Goal: Contribute content: Contribute content

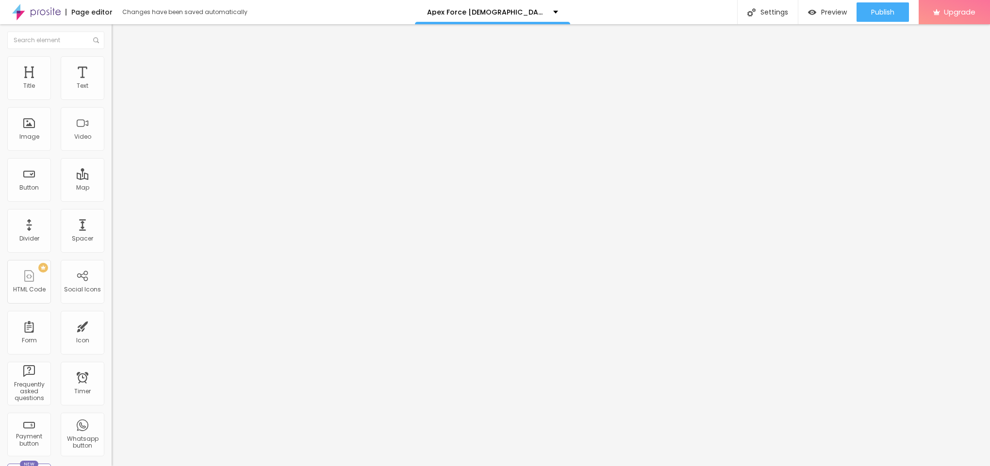
click at [112, 83] on span "Add image" at bounding box center [132, 79] width 40 height 8
click at [120, 67] on span "Style" at bounding box center [127, 63] width 14 height 8
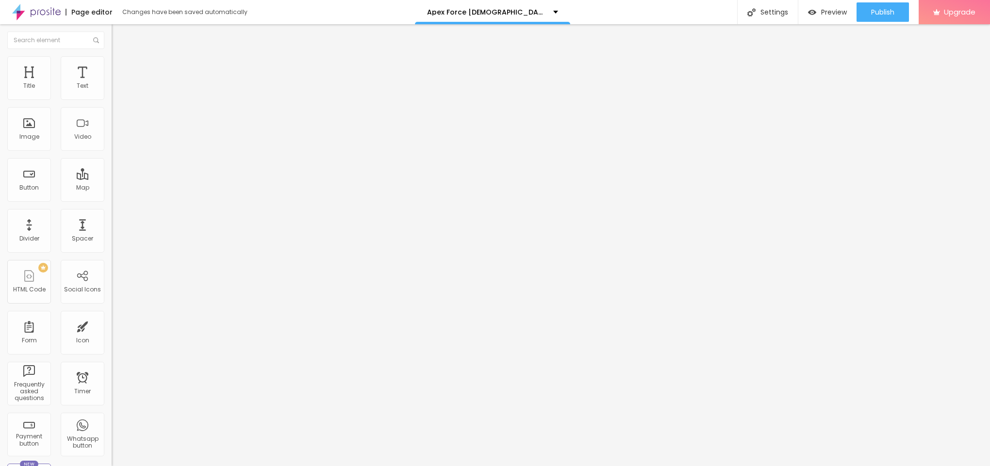
type input "95"
type input "90"
type input "85"
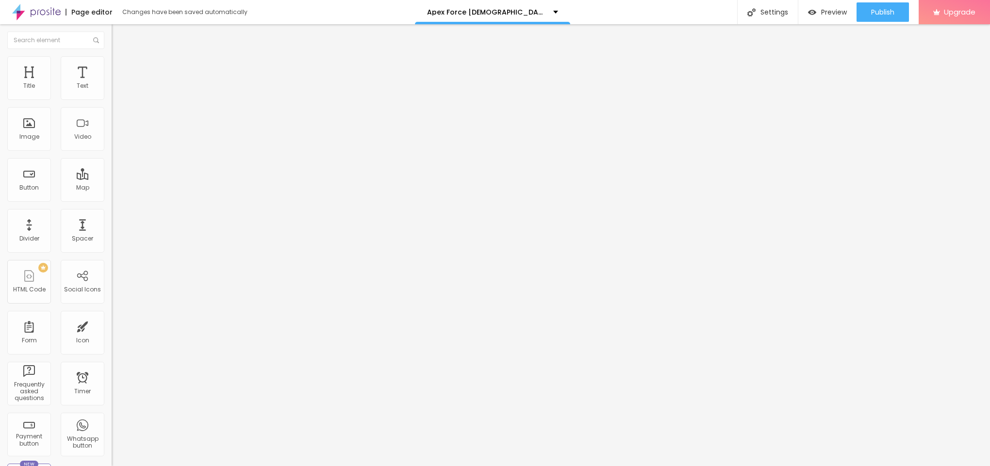
type input "85"
type input "80"
type input "75"
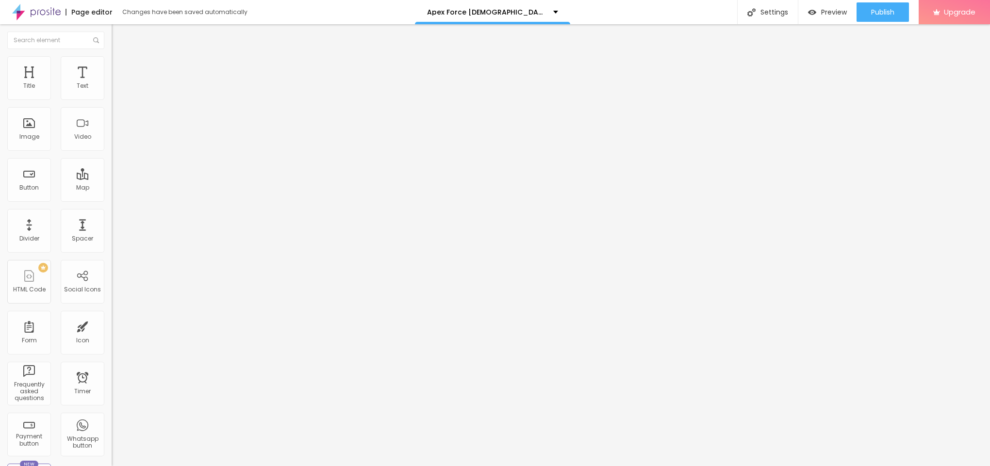
type input "70"
type input "65"
type input "60"
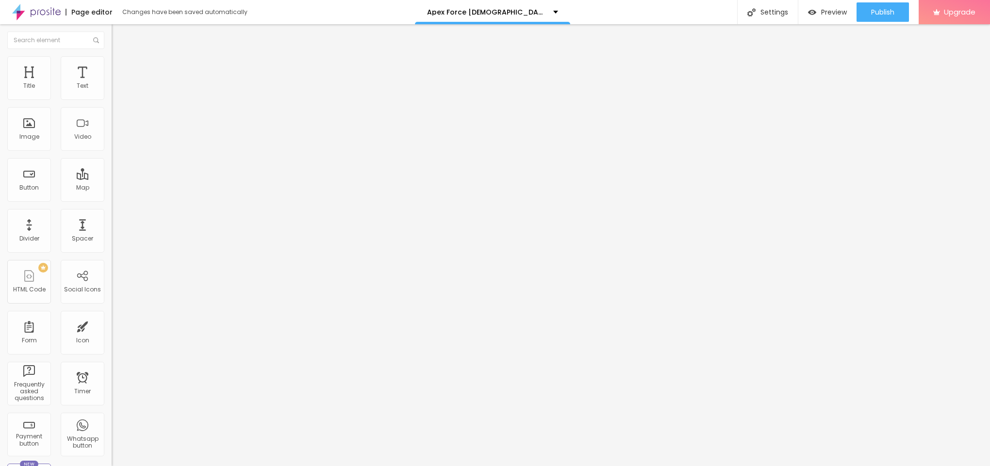
type input "60"
type input "55"
type input "50"
drag, startPoint x: 98, startPoint y: 108, endPoint x: 50, endPoint y: 105, distance: 48.1
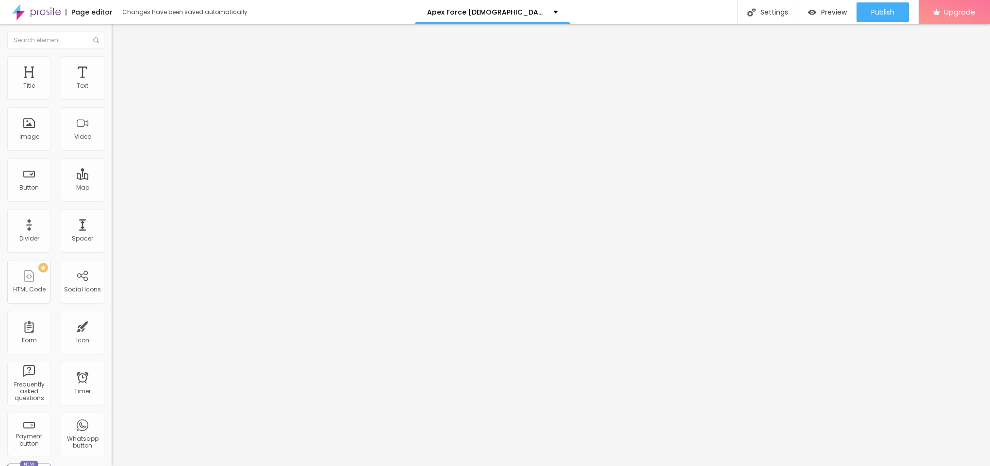
type input "50"
click at [112, 100] on input "range" at bounding box center [143, 96] width 63 height 8
click at [112, 56] on li "Content" at bounding box center [168, 52] width 112 height 10
click at [112, 98] on input "text" at bounding box center [170, 93] width 117 height 10
paste input "Apex Force [DEMOGRAPHIC_DATA][MEDICAL_DATA]"
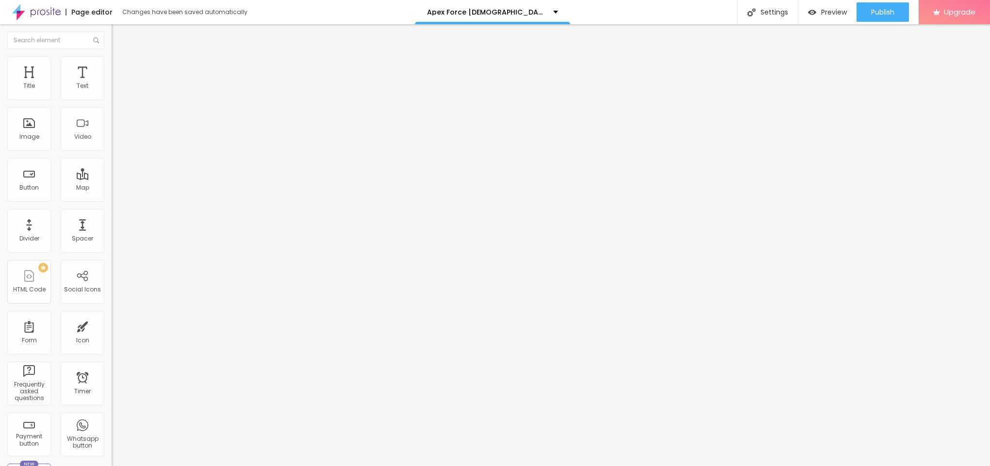
scroll to position [0, 3]
type input "Apex Force [DEMOGRAPHIC_DATA][MEDICAL_DATA]"
drag, startPoint x: 60, startPoint y: 266, endPoint x: 0, endPoint y: 248, distance: 62.3
click at [112, 222] on div "Change image Image description (Alt) Apex Force [DEMOGRAPHIC_DATA][MEDICAL_DATA…" at bounding box center [168, 149] width 112 height 146
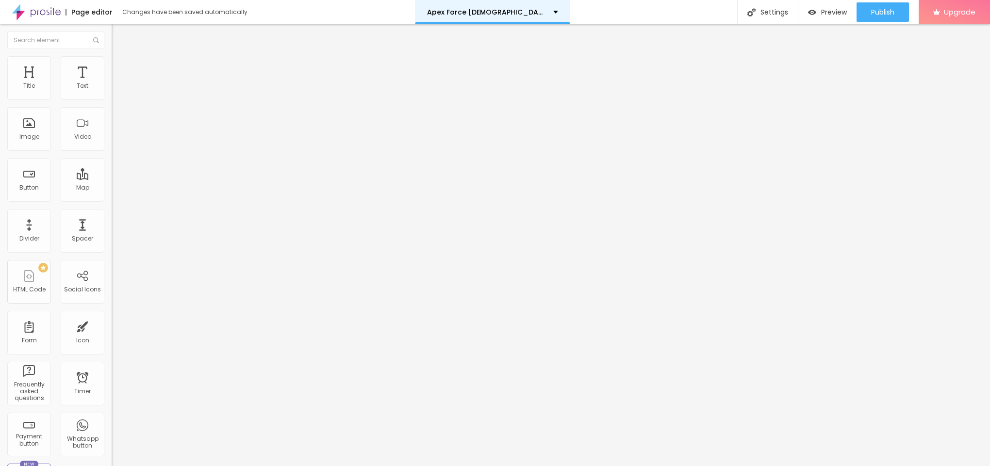
paste input "[URL][DOMAIN_NAME]"
type input "[URL][DOMAIN_NAME]"
drag, startPoint x: 39, startPoint y: 111, endPoint x: 0, endPoint y: 116, distance: 39.6
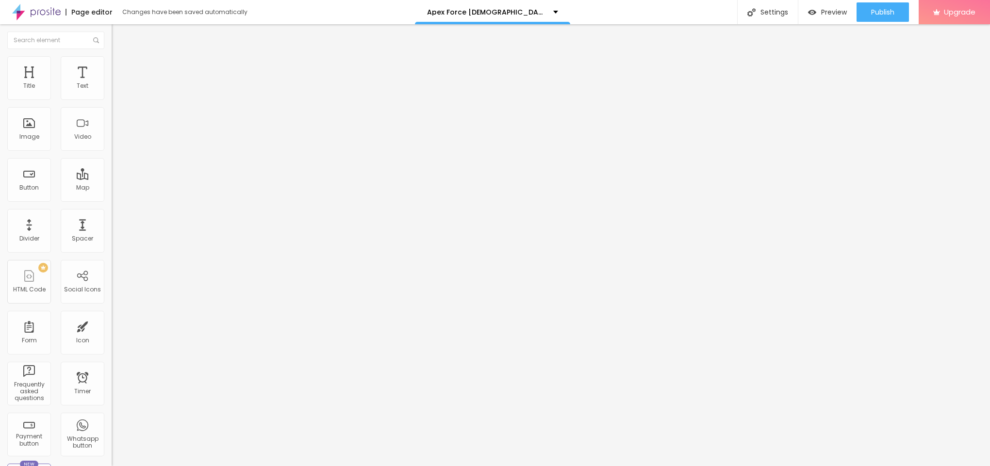
click at [112, 116] on div "Text Click me Align Size Default Small Default Big Link URL https:// Open in ne…" at bounding box center [168, 146] width 112 height 141
paste input "😍👇SHOP NOW😍👇"
type input "😍👇SHOP NOW😍👇"
drag, startPoint x: 49, startPoint y: 200, endPoint x: 0, endPoint y: 187, distance: 50.3
click at [112, 187] on div "Text 😍👇SHOP NOW😍👇 Align Size Default Small Default Big Link URL Open in new tab" at bounding box center [168, 146] width 112 height 141
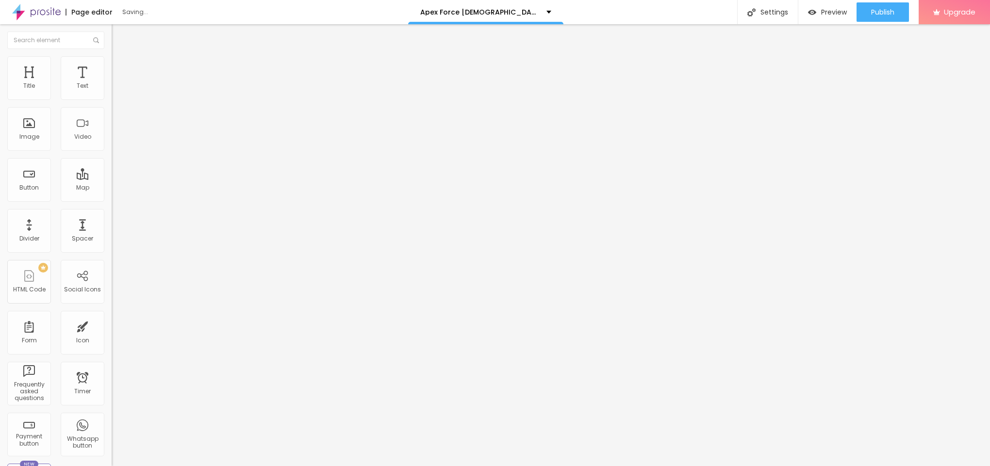
paste input "[URL][DOMAIN_NAME][DEMOGRAPHIC_DATA][MEDICAL_DATA]"
type input "[URL][DOMAIN_NAME][DEMOGRAPHIC_DATA][MEDICAL_DATA]"
click at [119, 32] on img "button" at bounding box center [123, 36] width 8 height 8
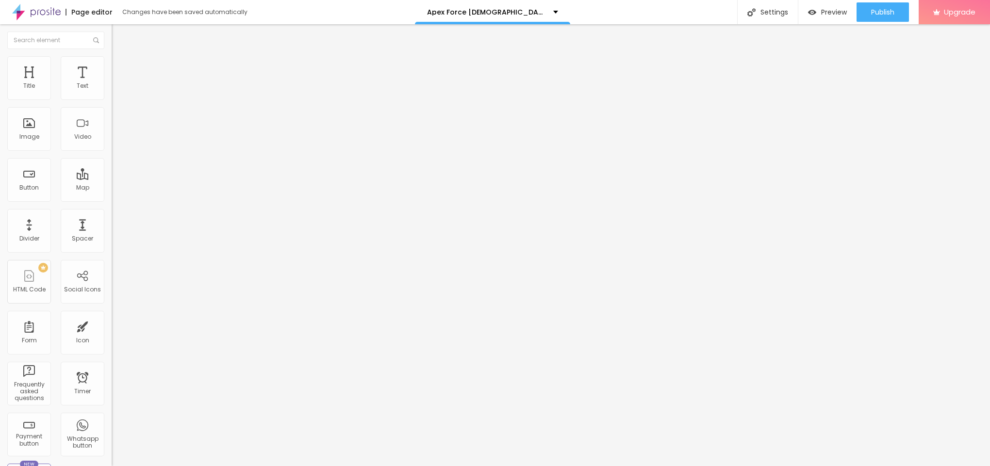
click at [117, 89] on icon "button" at bounding box center [119, 87] width 4 height 4
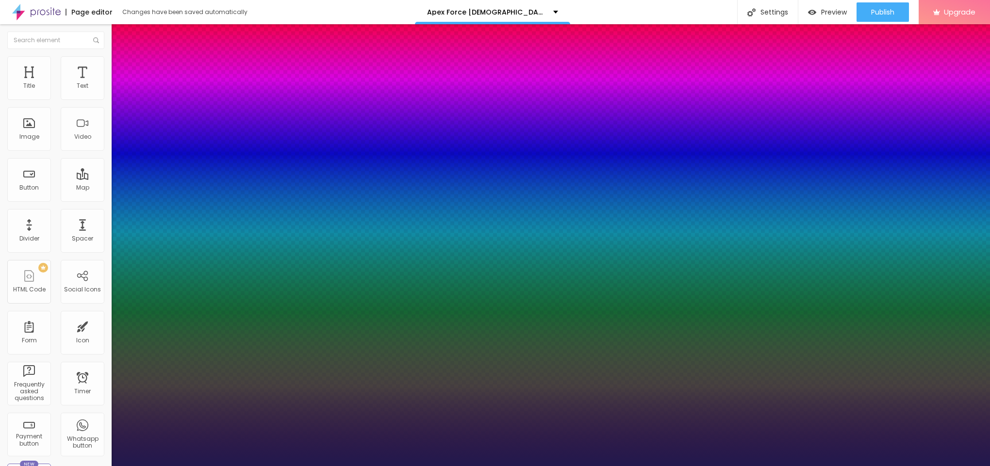
type input "1"
type input "14"
type input "1"
type input "15"
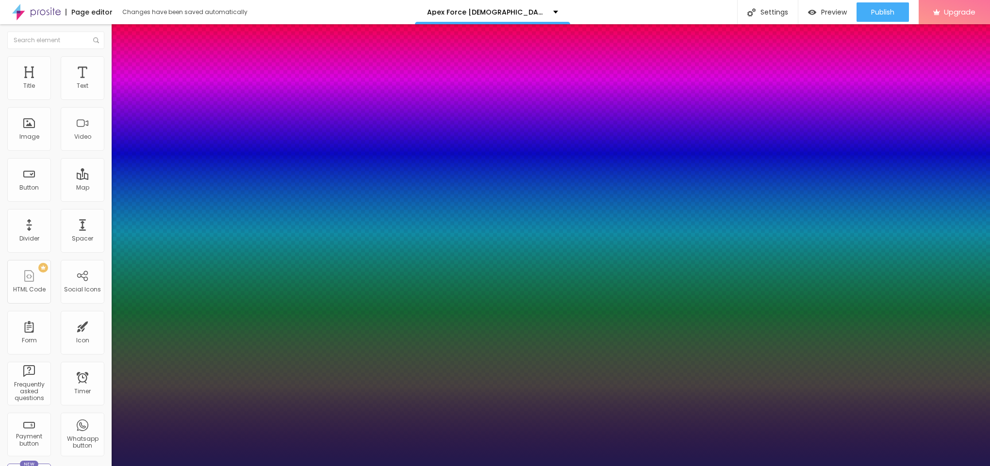
type input "15"
type input "1"
type input "16"
type input "1"
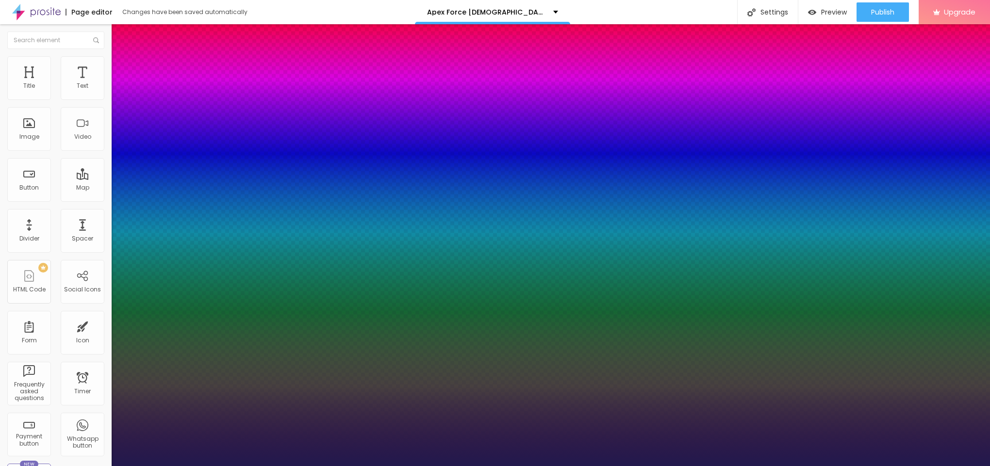
type input "17"
type input "1"
type input "18"
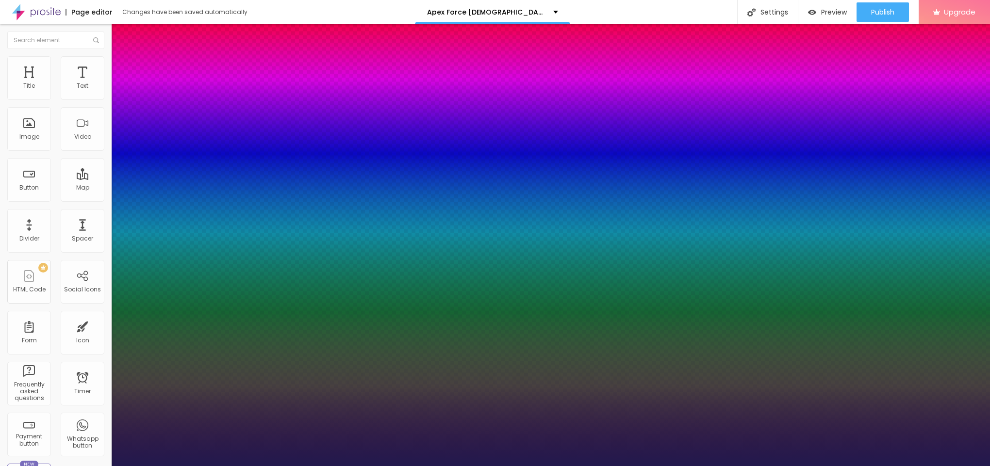
type input "1"
type input "20"
type input "1"
drag, startPoint x: 130, startPoint y: 163, endPoint x: 134, endPoint y: 162, distance: 5.0
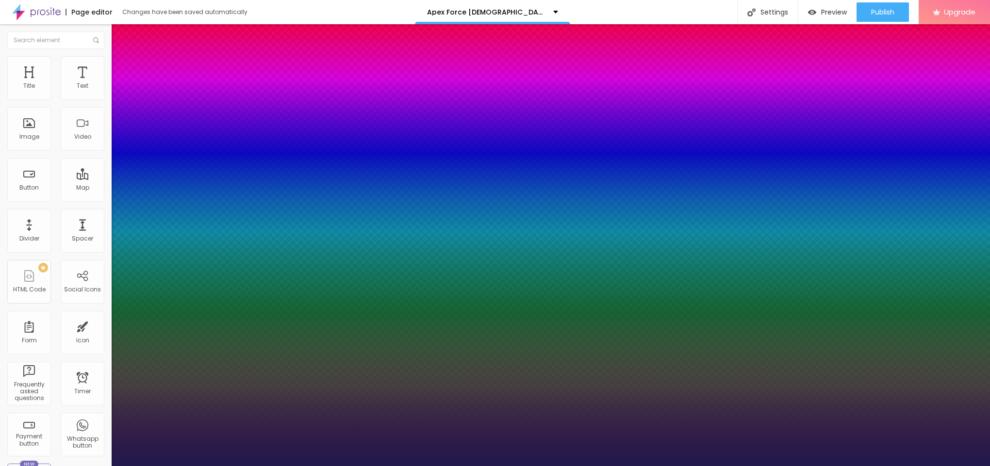
type input "20"
type input "1"
click at [408, 466] on div at bounding box center [495, 466] width 990 height 0
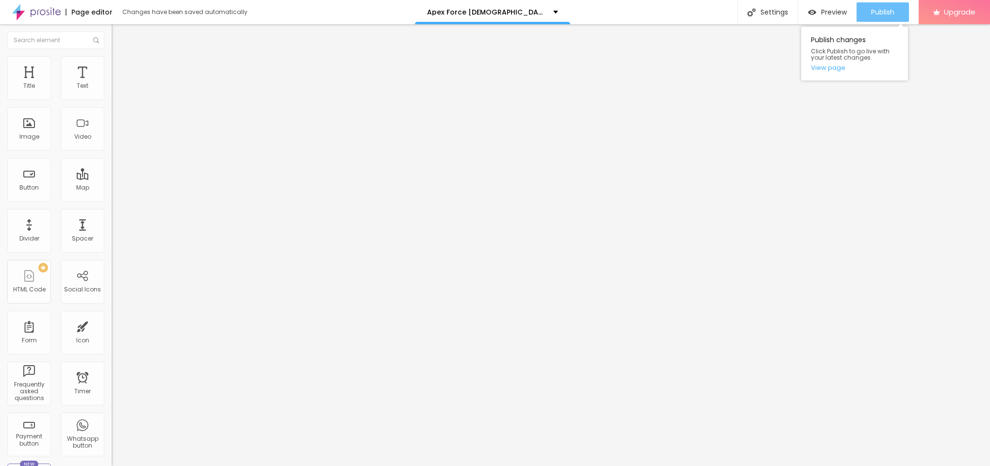
click at [869, 17] on button "Publish" at bounding box center [883, 11] width 52 height 19
click at [832, 69] on link "View page" at bounding box center [854, 68] width 87 height 6
